Goal: Find specific page/section: Find specific page/section

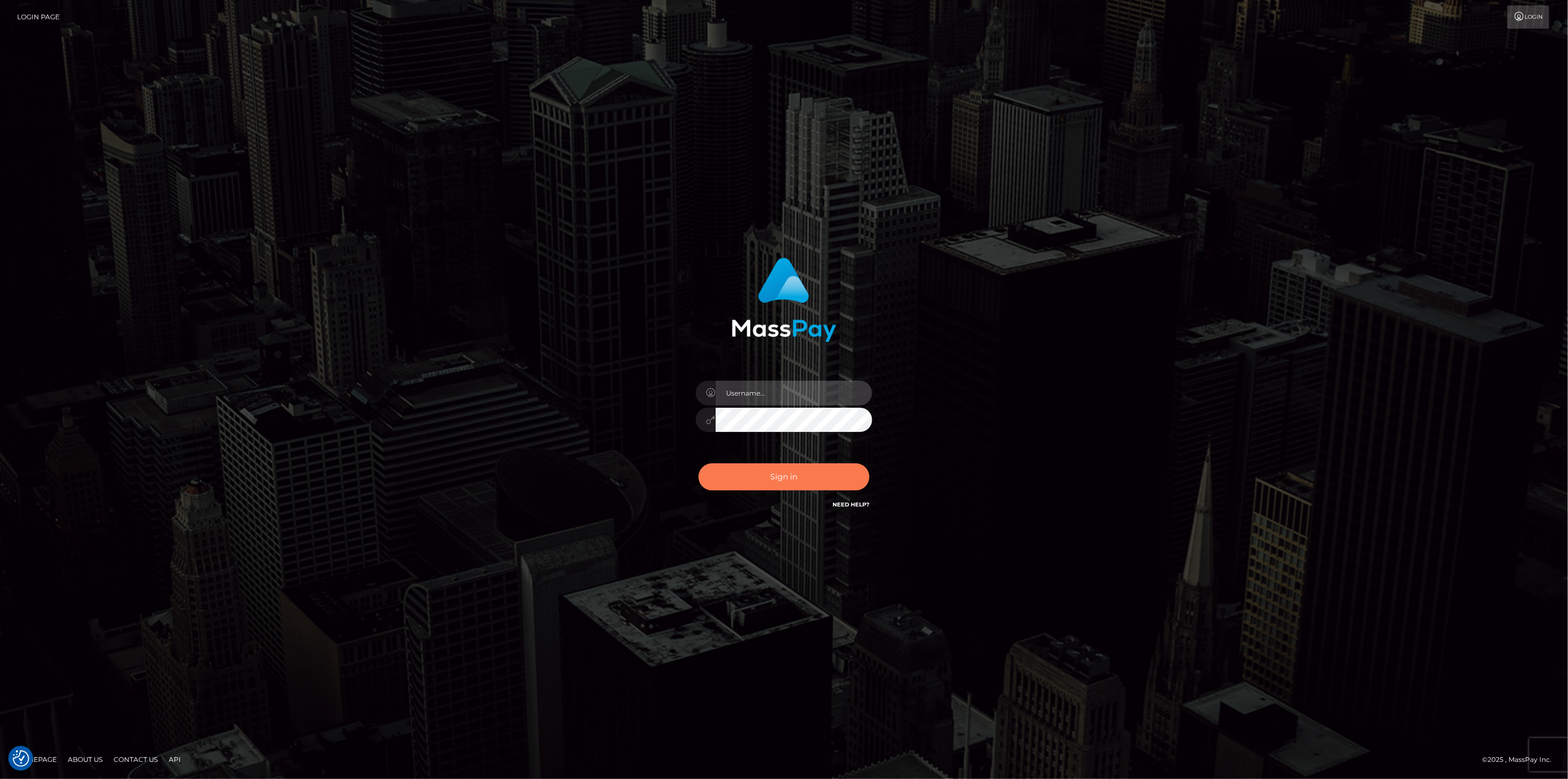
type input "scott.cm"
click at [735, 480] on button "Sign in" at bounding box center [784, 477] width 171 height 27
type input "scott.cm"
click at [721, 474] on button "Sign in" at bounding box center [784, 477] width 171 height 27
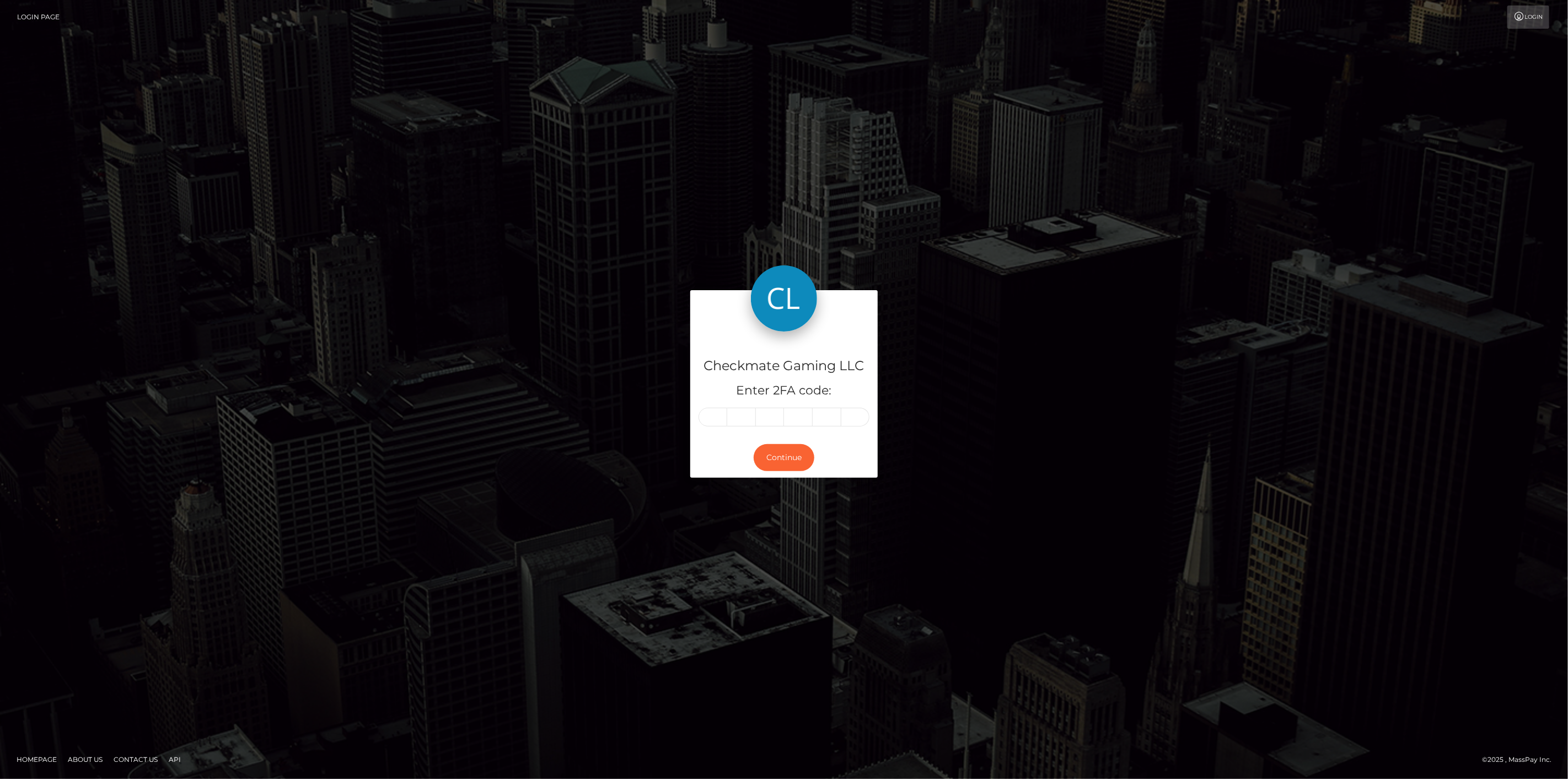
click at [719, 417] on input "text" at bounding box center [713, 417] width 29 height 19
type input "7"
type input "3"
type input "1"
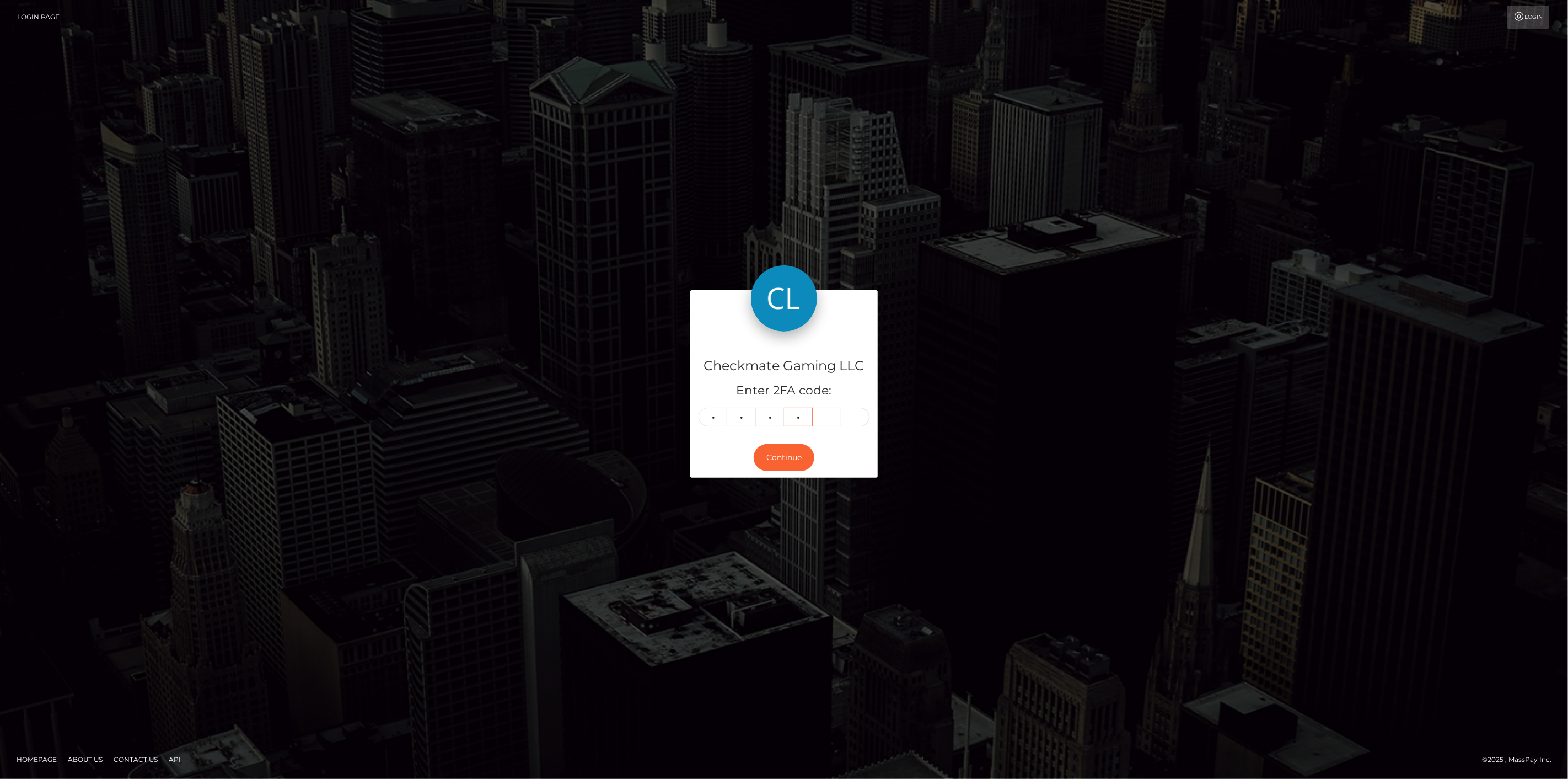
type input "2"
type input "0"
type input "3"
click at [770, 450] on button "Continue" at bounding box center [784, 458] width 61 height 27
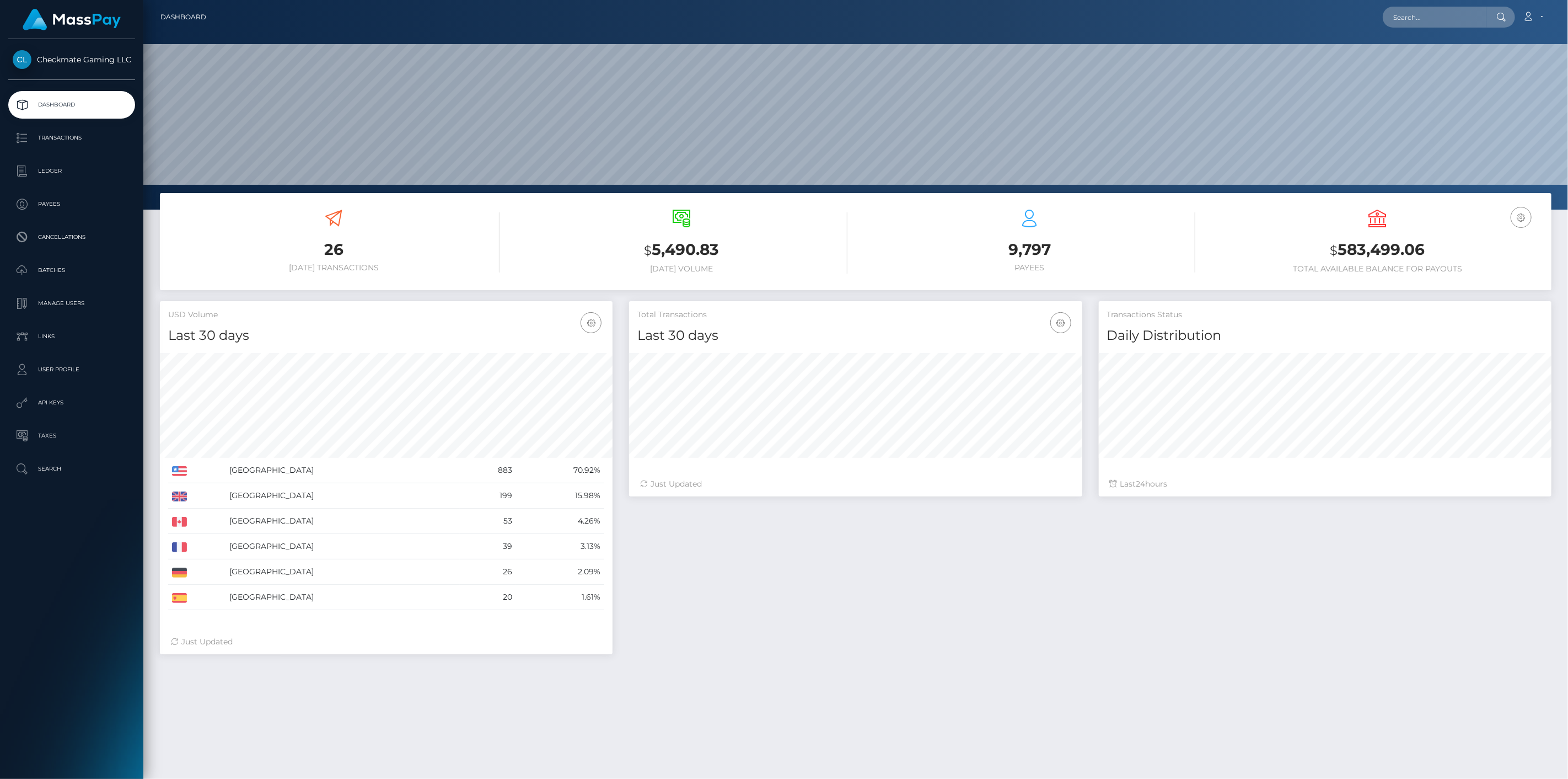
click at [62, 208] on p "Payees" at bounding box center [71, 204] width 118 height 17
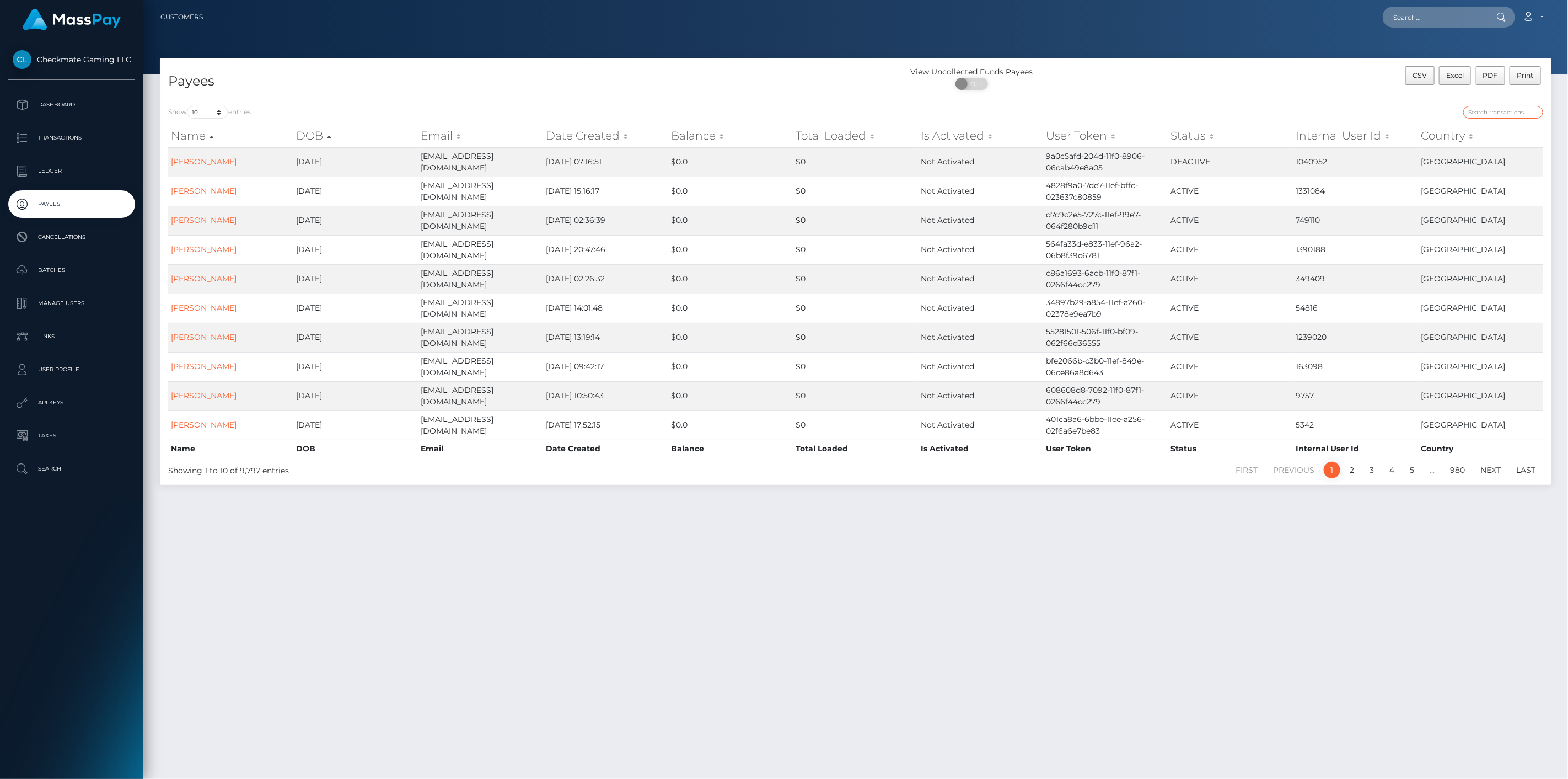
paste input "472668"
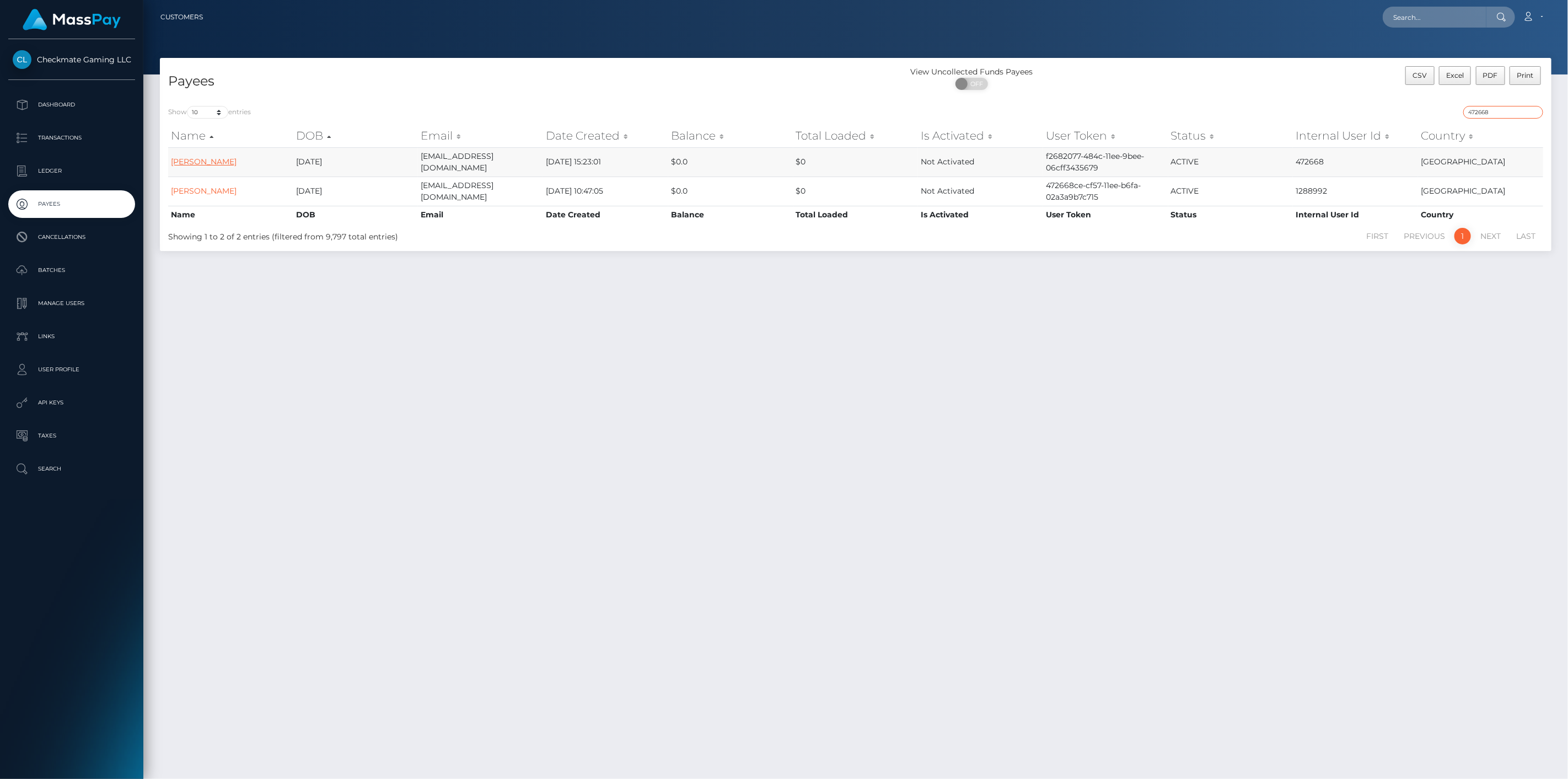
type input "472668"
click at [202, 160] on link "[PERSON_NAME]" at bounding box center [204, 161] width 65 height 10
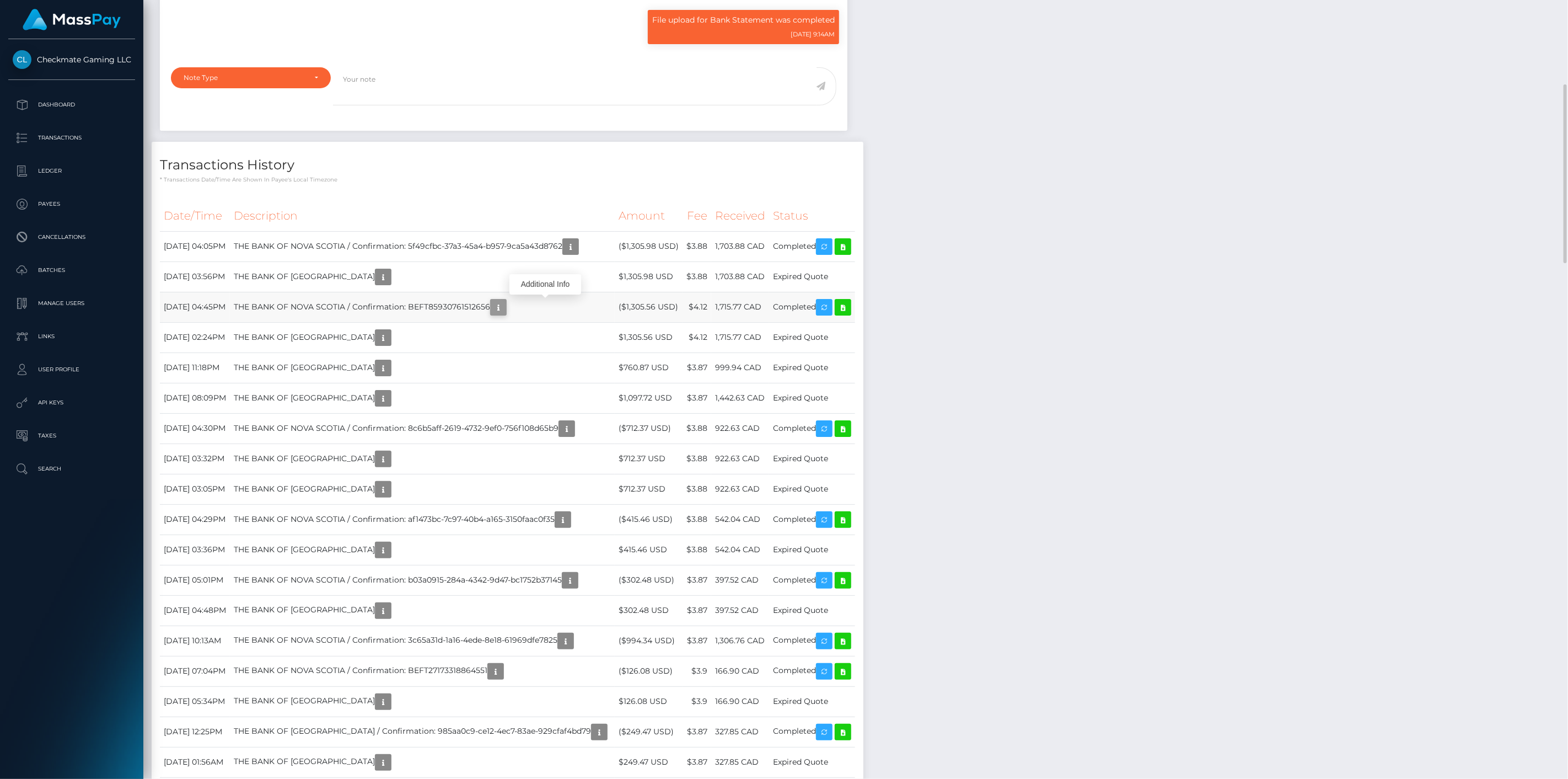
scroll to position [132, 453]
click at [505, 304] on icon "button" at bounding box center [498, 307] width 13 height 14
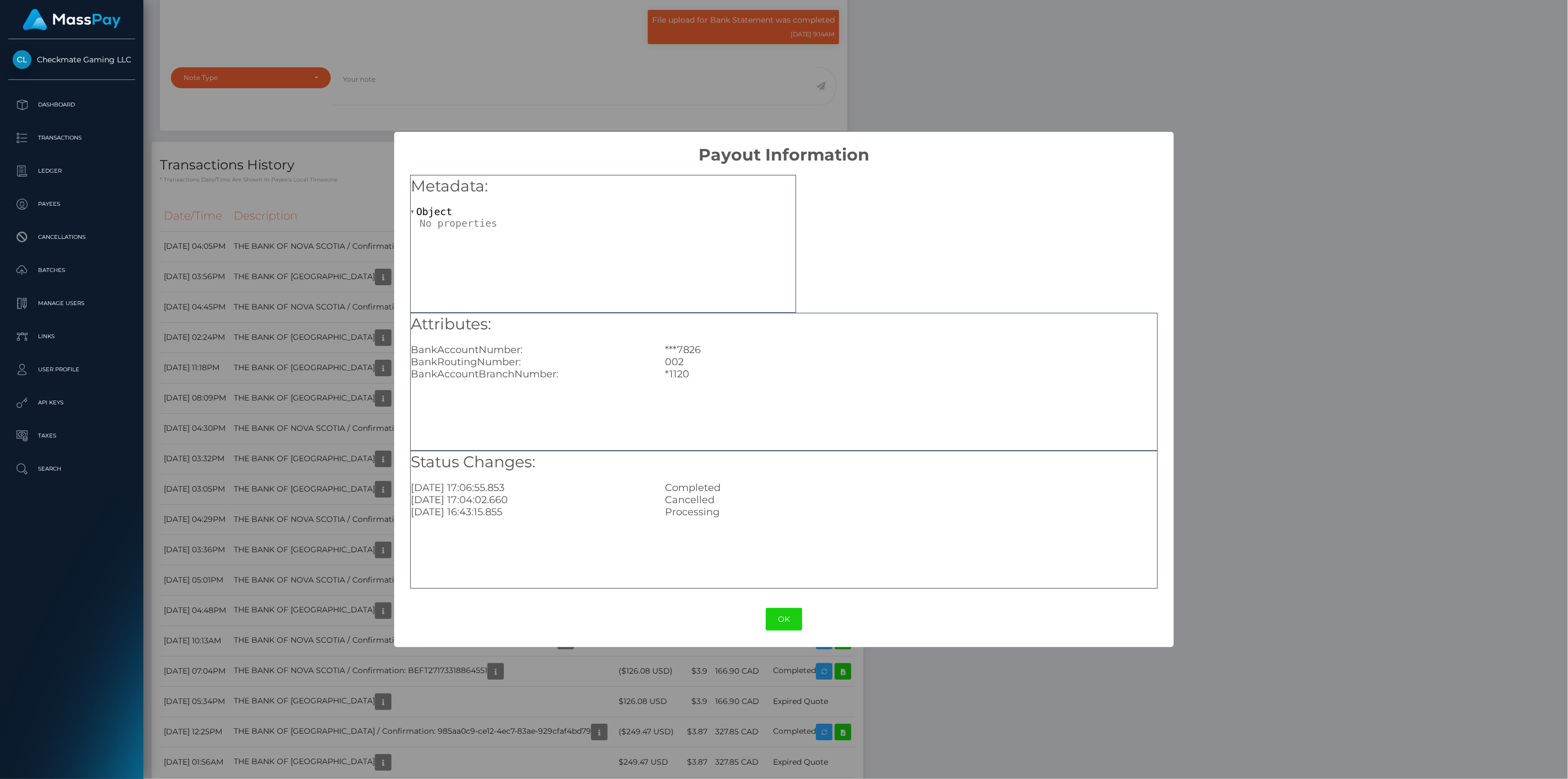
click at [372, 278] on div "× Payout Information Metadata: Object Attributes: BankAccountNumber: ***7826 Ba…" at bounding box center [784, 390] width 1568 height 779
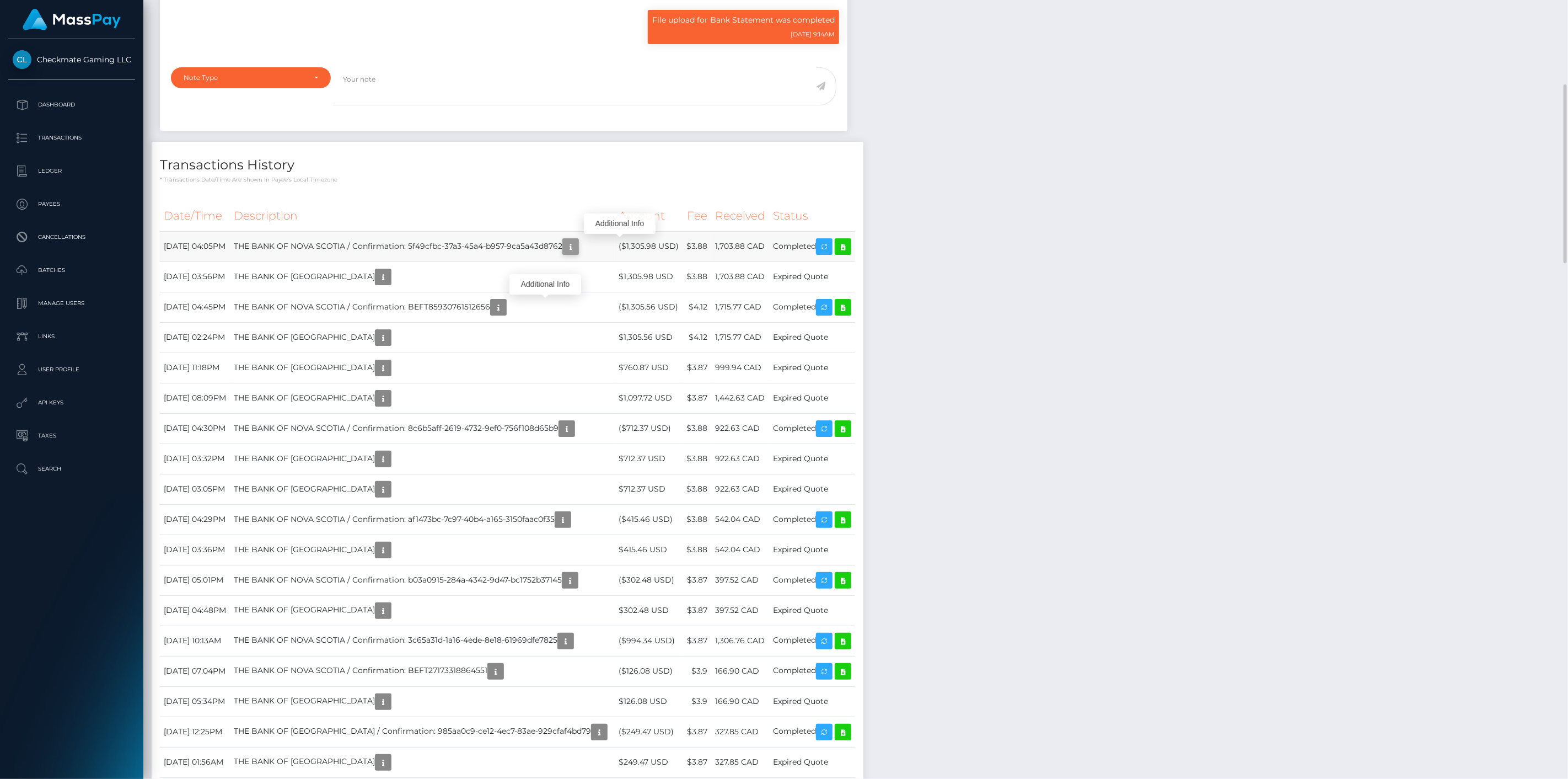
click at [577, 242] on icon "button" at bounding box center [570, 246] width 13 height 14
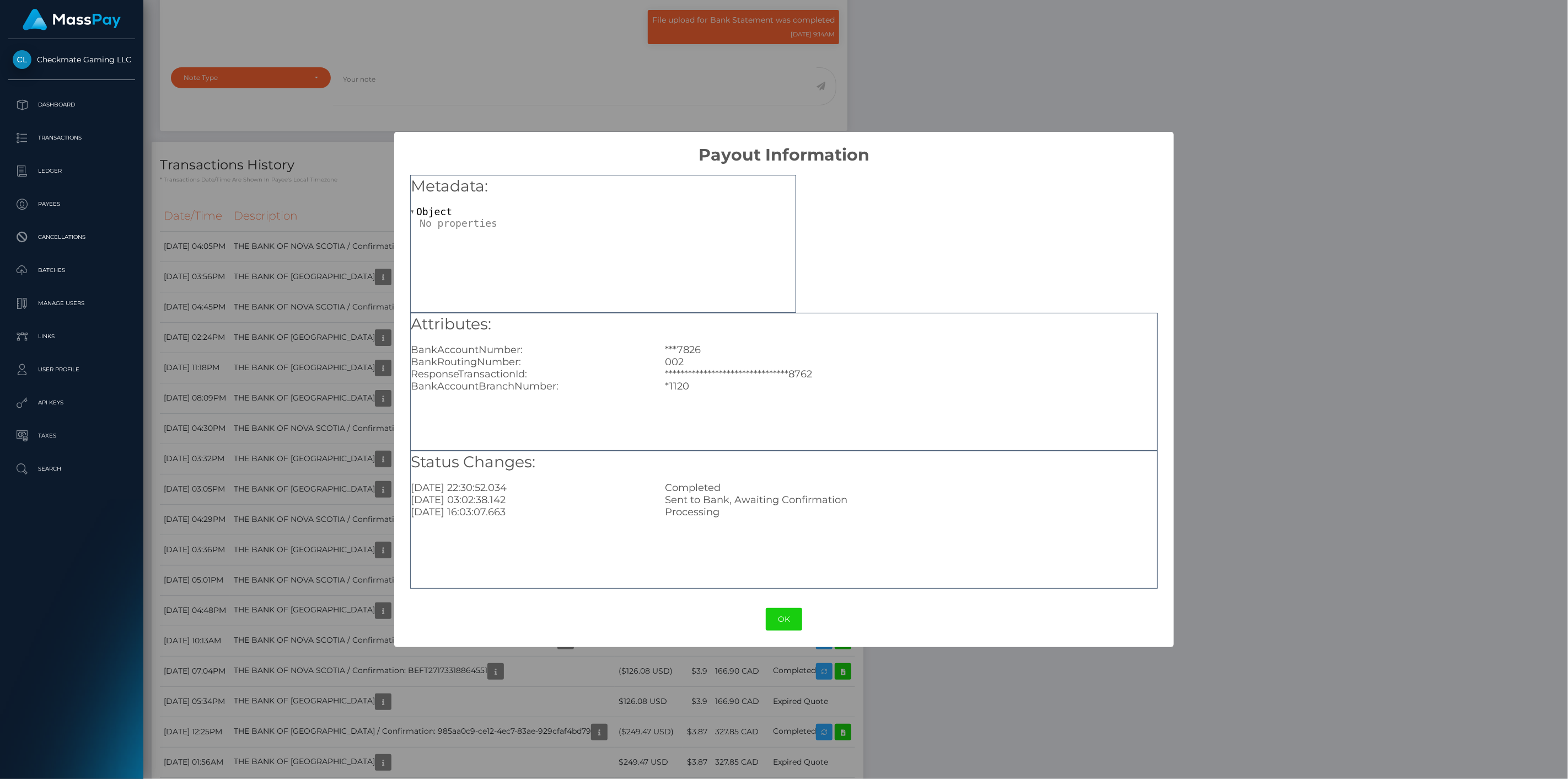
click at [392, 265] on div "**********" at bounding box center [784, 390] width 1568 height 779
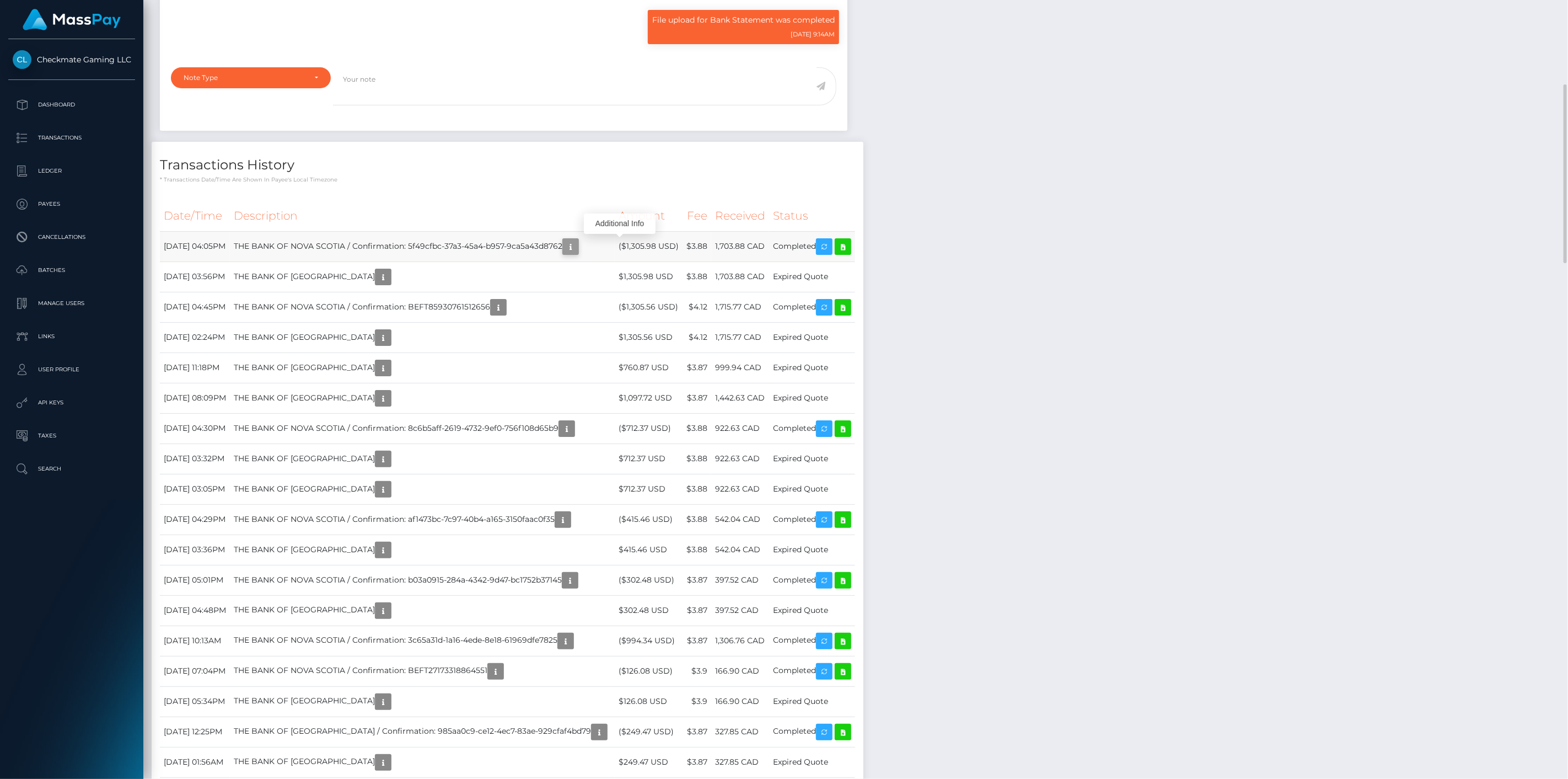
click at [577, 252] on icon "button" at bounding box center [570, 246] width 13 height 14
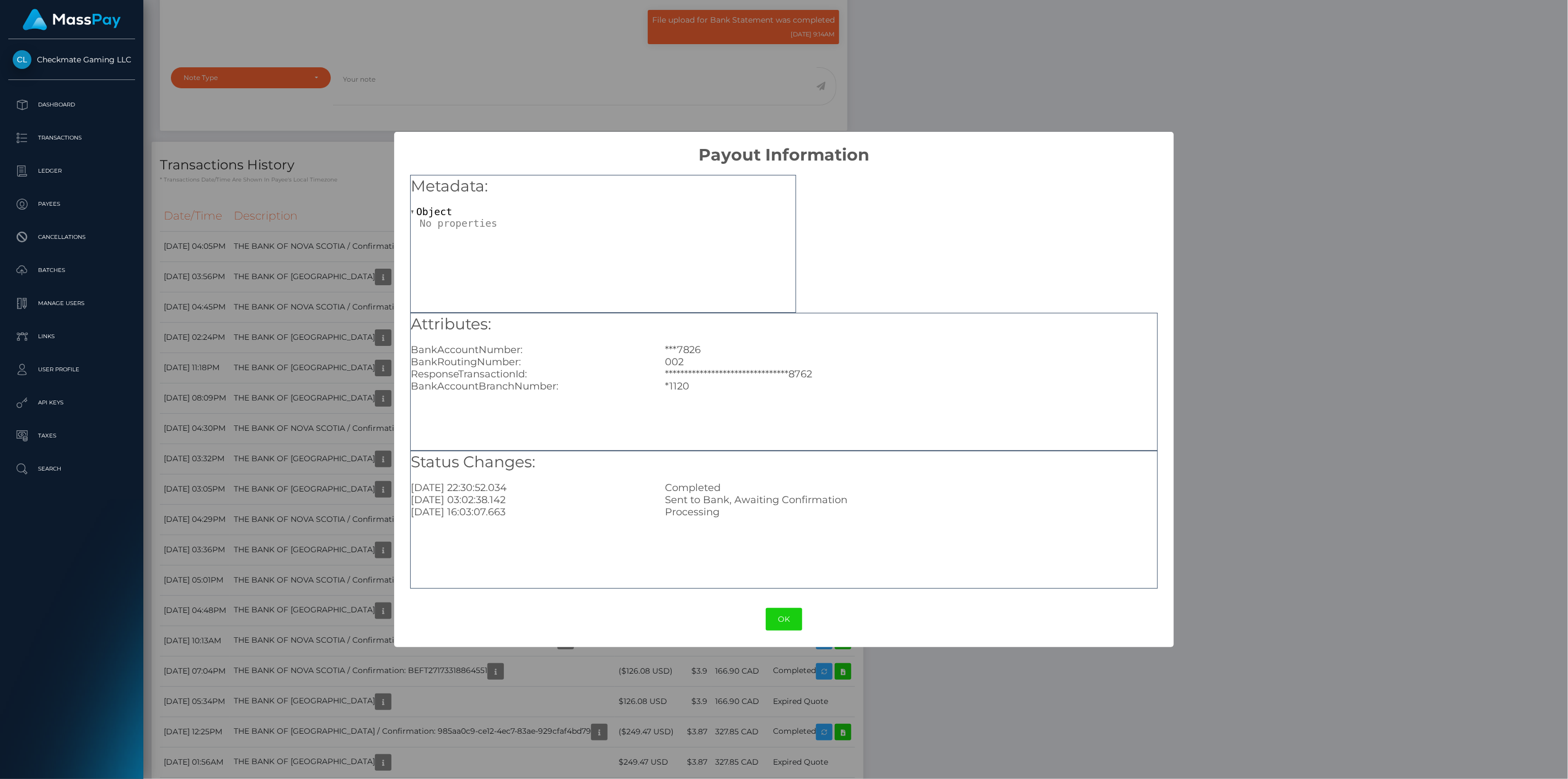
click at [370, 212] on div "**********" at bounding box center [784, 390] width 1568 height 779
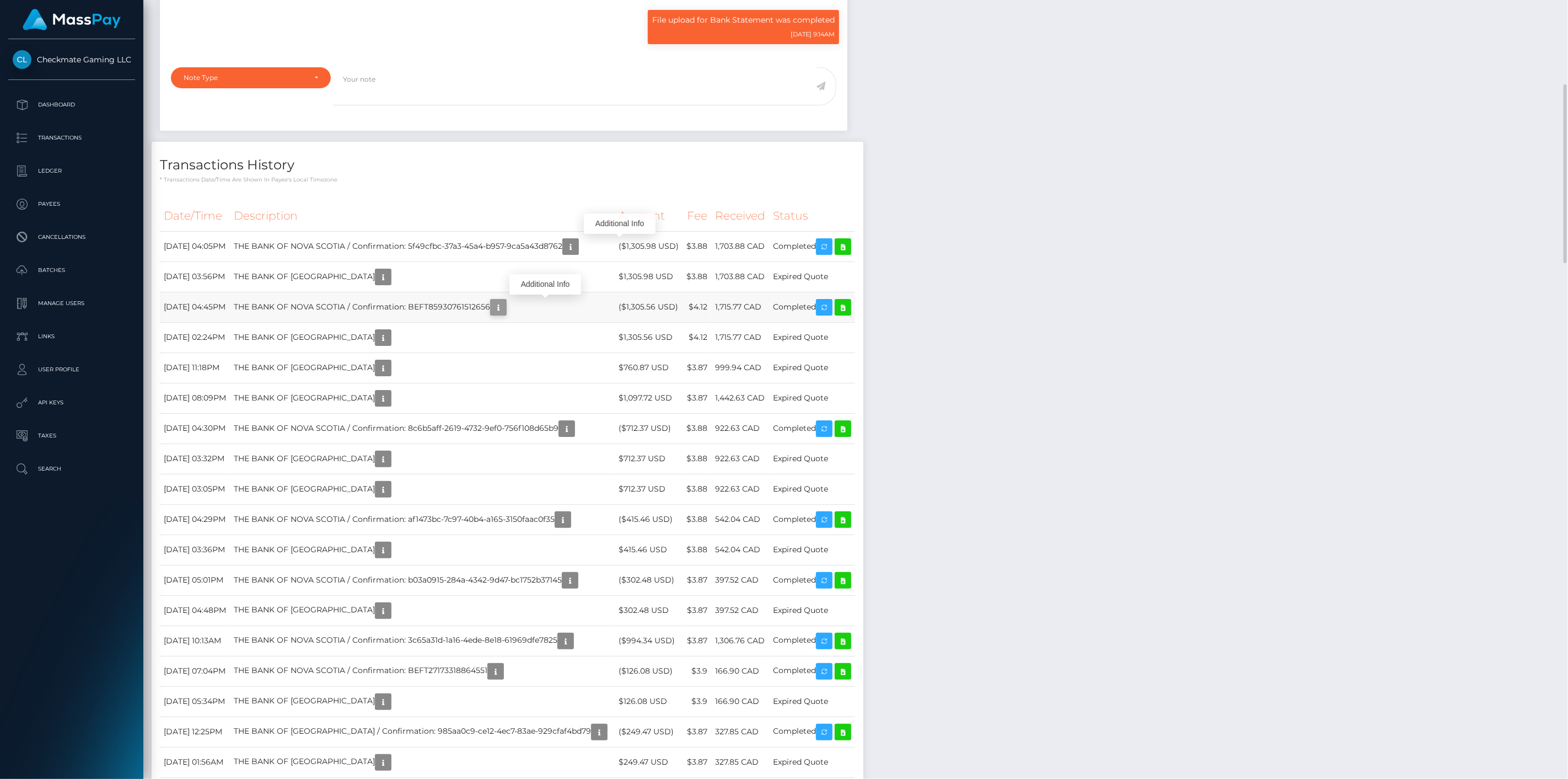
click at [505, 309] on icon "button" at bounding box center [498, 307] width 13 height 14
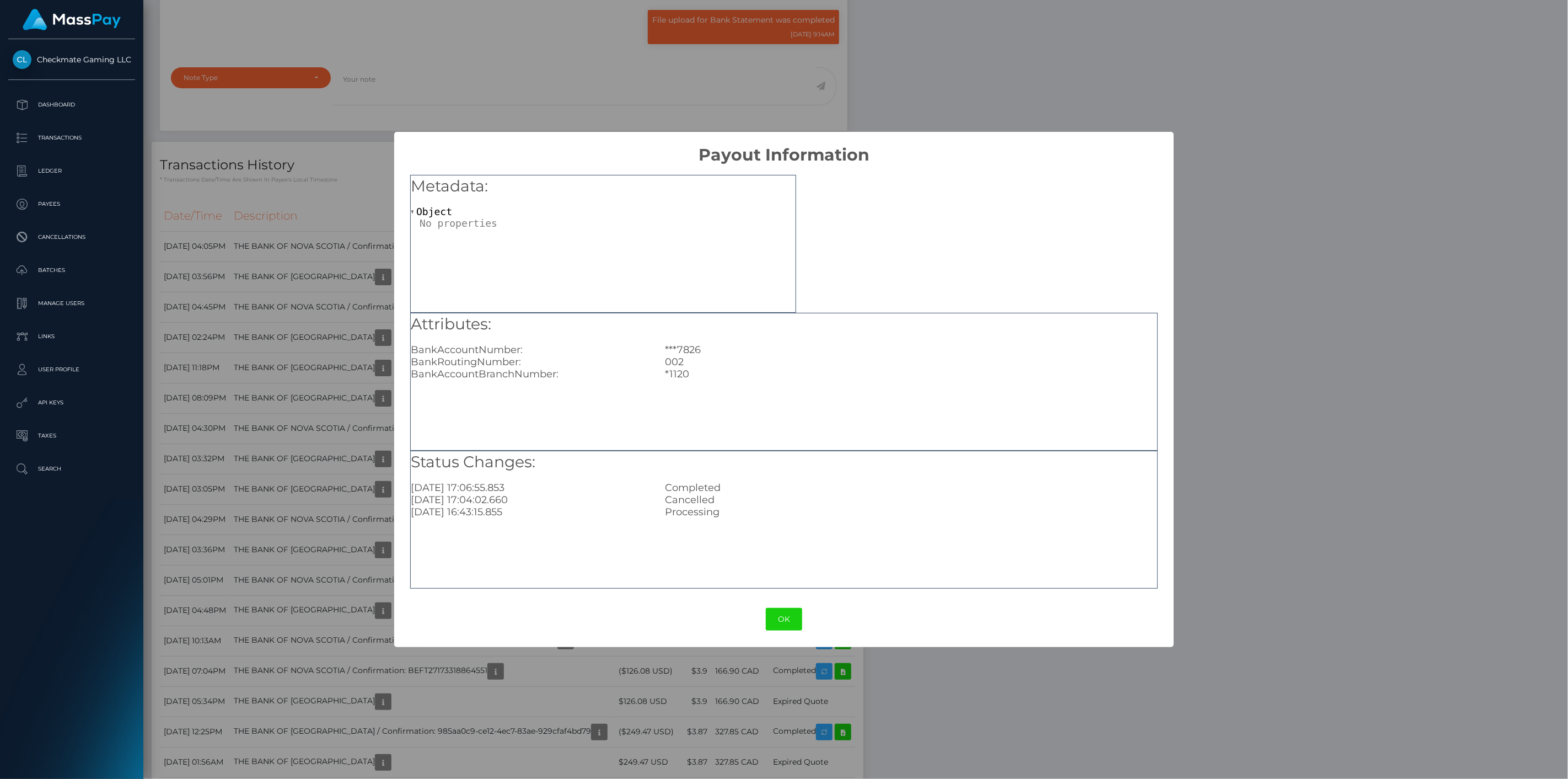
click at [89, 548] on div "Checkmate Gaming LLC Dashboard Transactions Ledger Payees Cancellations Links" at bounding box center [71, 407] width 143 height 737
click at [119, 631] on div "Checkmate Gaming LLC Dashboard Transactions Ledger Payees Cancellations Links" at bounding box center [71, 407] width 143 height 737
drag, startPoint x: 123, startPoint y: 628, endPoint x: 167, endPoint y: 567, distance: 75.2
click at [127, 625] on div "Checkmate Gaming LLC Dashboard Transactions Ledger Payees Cancellations Links" at bounding box center [71, 407] width 143 height 737
click at [508, 132] on h2 "Payout Information" at bounding box center [783, 148] width 779 height 33
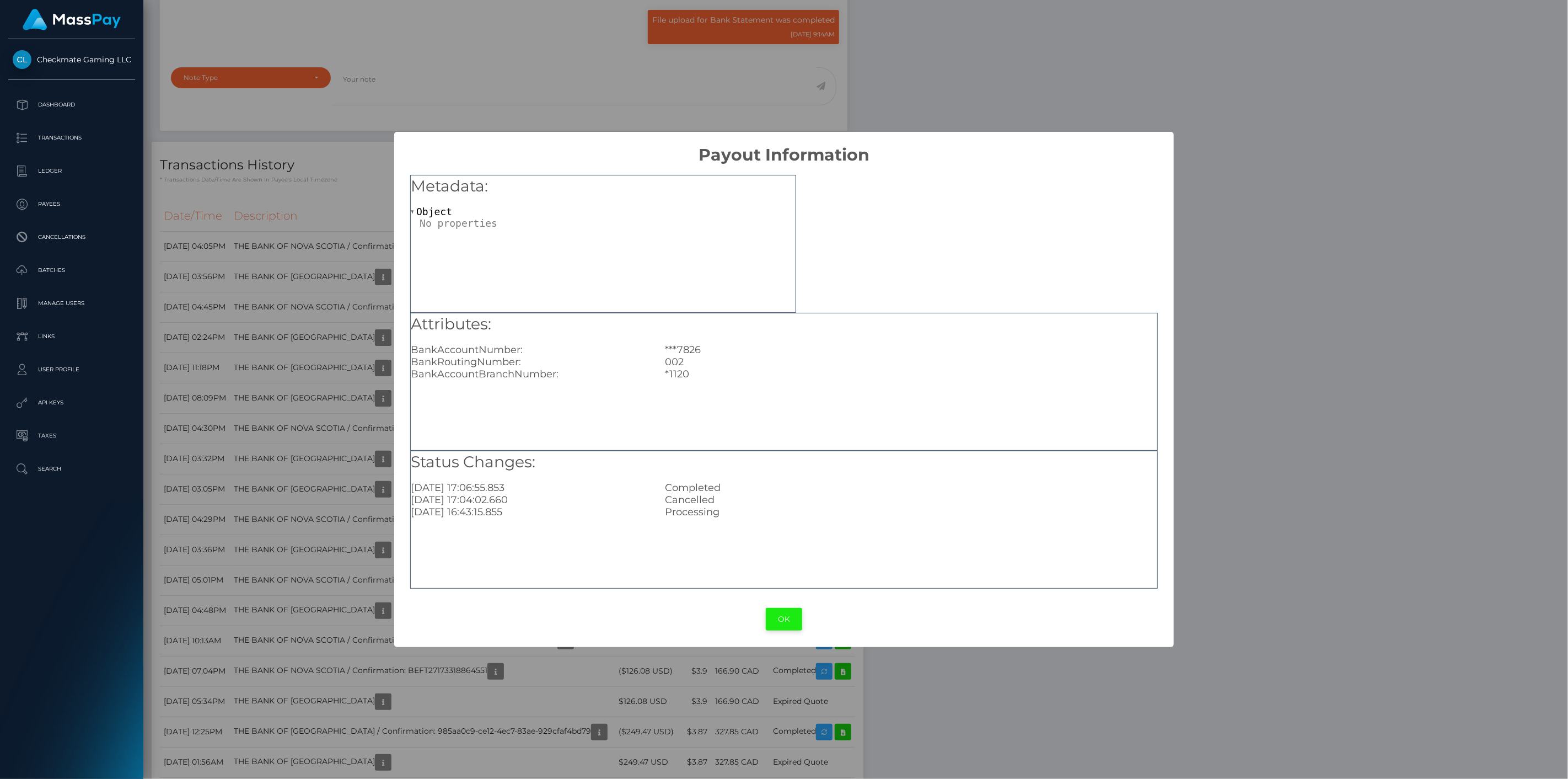
click at [786, 615] on button "OK" at bounding box center [784, 619] width 37 height 23
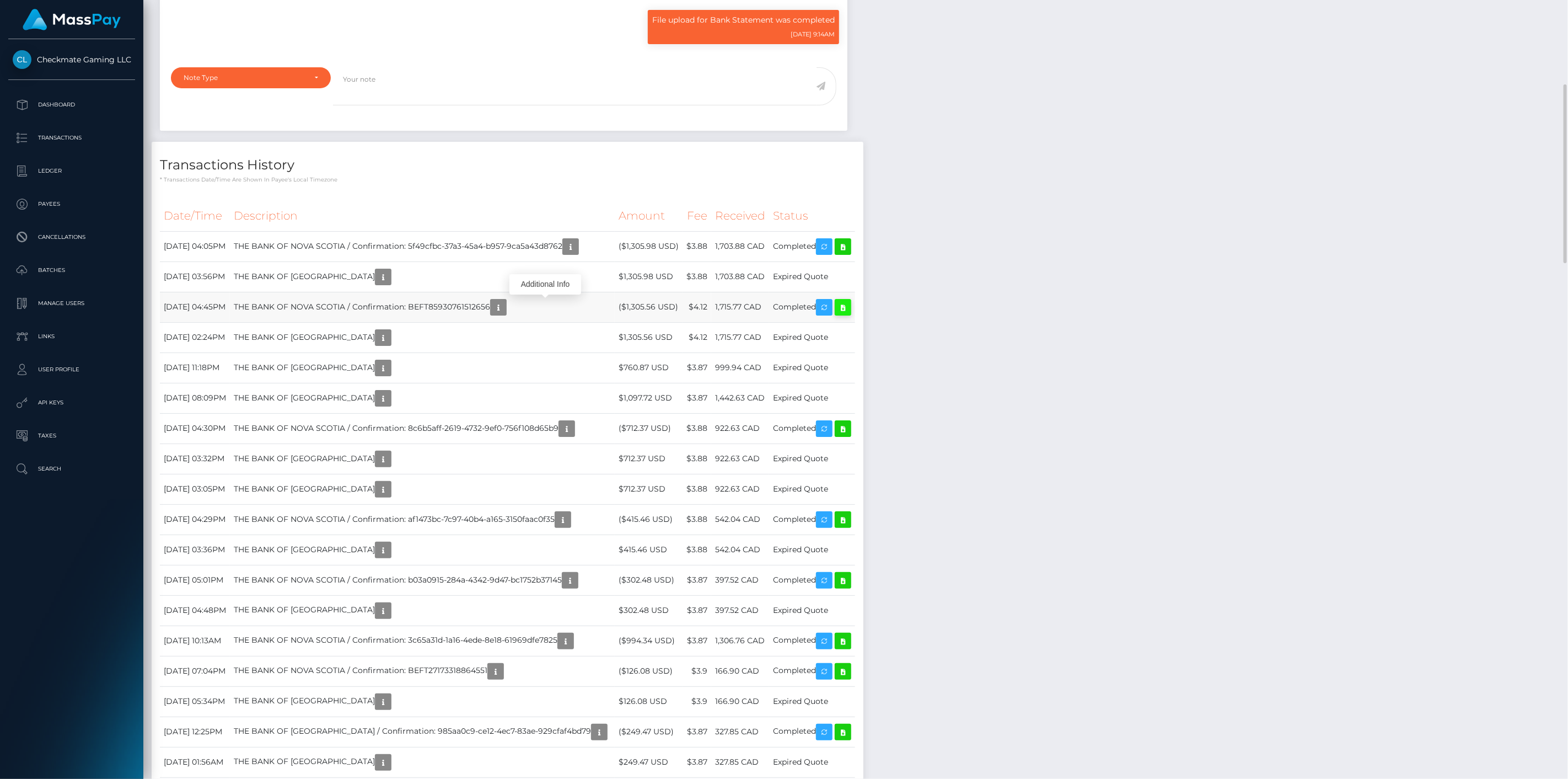
click at [849, 307] on icon at bounding box center [843, 307] width 13 height 14
click at [849, 250] on icon at bounding box center [843, 246] width 13 height 14
